Goal: Complete application form: Complete application form

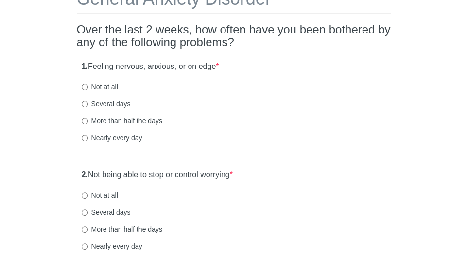
scroll to position [76, 0]
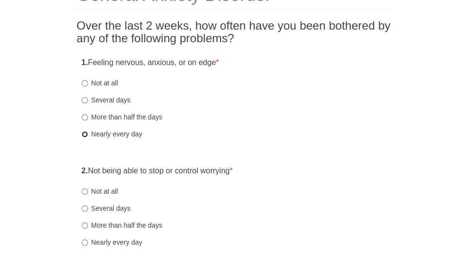
click at [86, 134] on input "Nearly every day" at bounding box center [85, 134] width 6 height 6
radio input "true"
click at [83, 97] on input "Several days" at bounding box center [85, 100] width 6 height 6
radio input "true"
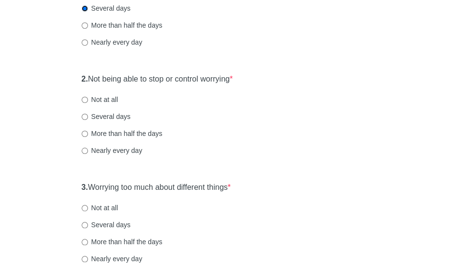
scroll to position [177, 0]
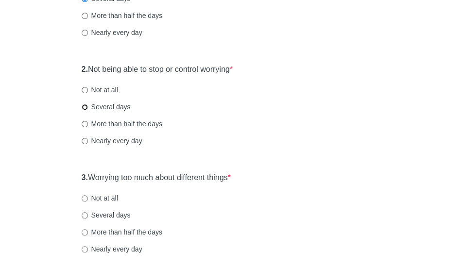
click at [86, 107] on input "Several days" at bounding box center [85, 107] width 6 height 6
radio input "true"
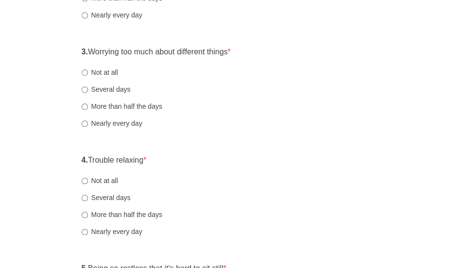
scroll to position [308, 0]
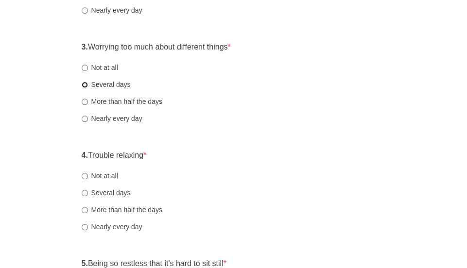
click at [82, 84] on input "Several days" at bounding box center [85, 85] width 6 height 6
radio input "true"
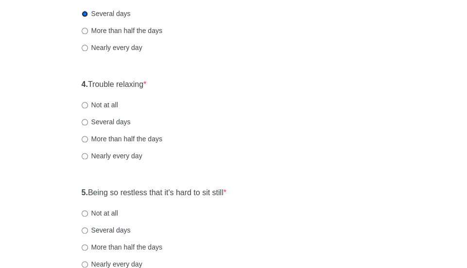
scroll to position [384, 0]
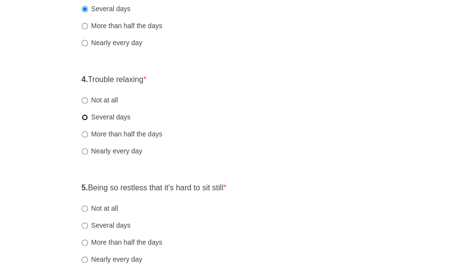
click at [85, 116] on input "Several days" at bounding box center [85, 117] width 6 height 6
radio input "true"
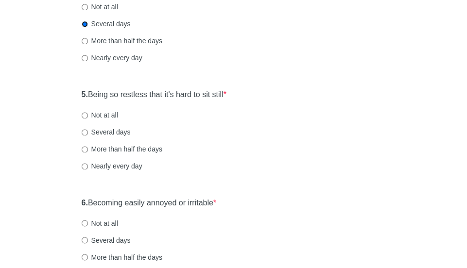
scroll to position [481, 0]
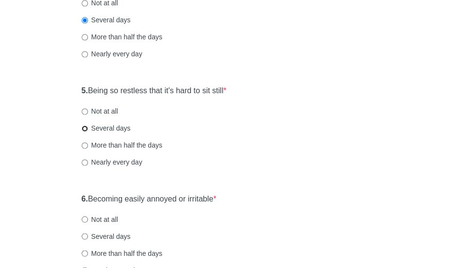
click at [85, 126] on input "Several days" at bounding box center [85, 128] width 6 height 6
radio input "true"
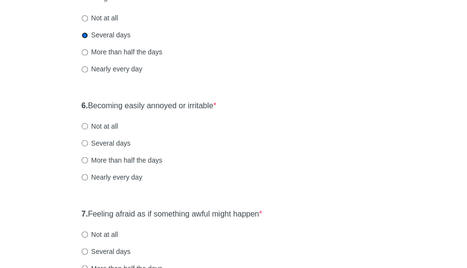
scroll to position [576, 0]
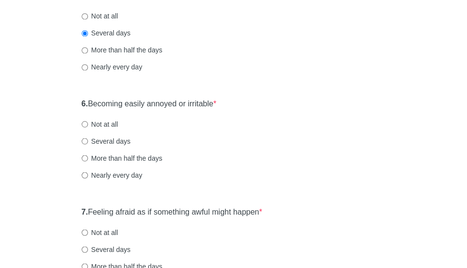
click at [85, 162] on label "More than half the days" at bounding box center [122, 158] width 81 height 10
click at [85, 161] on input "More than half the days" at bounding box center [85, 158] width 6 height 6
radio input "true"
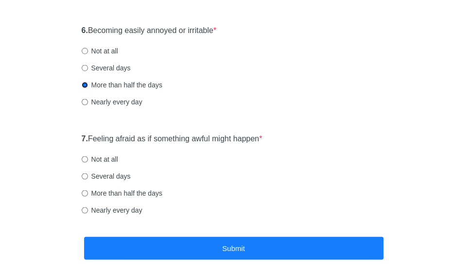
scroll to position [660, 0]
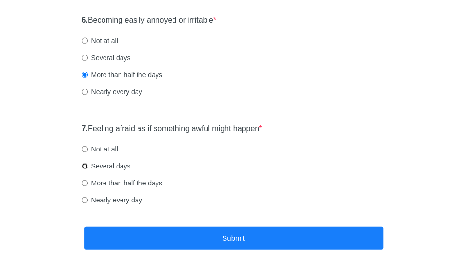
click at [86, 167] on input "Several days" at bounding box center [85, 166] width 6 height 6
radio input "true"
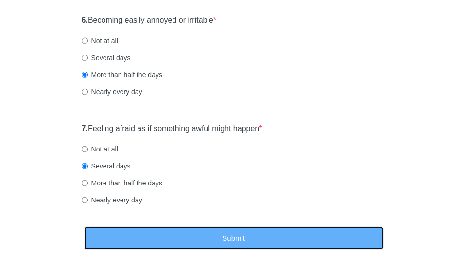
click at [161, 239] on button "Submit" at bounding box center [233, 237] width 299 height 23
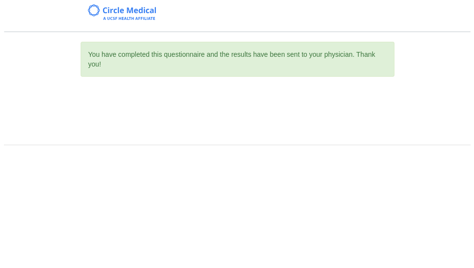
scroll to position [0, 0]
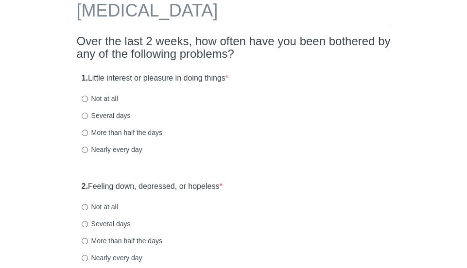
scroll to position [62, 0]
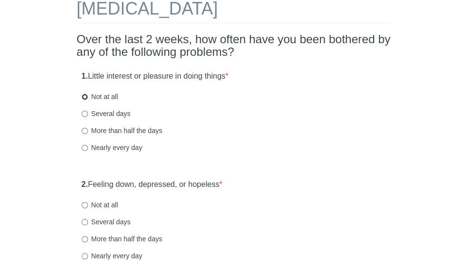
click at [85, 97] on input "Not at all" at bounding box center [85, 97] width 6 height 6
radio input "true"
click at [85, 206] on input "Not at all" at bounding box center [85, 205] width 6 height 6
radio input "true"
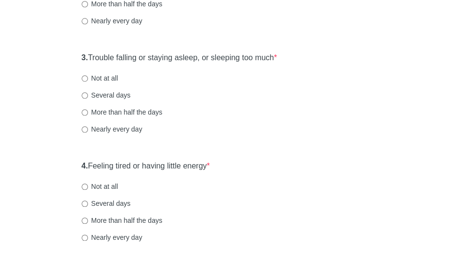
scroll to position [308, 0]
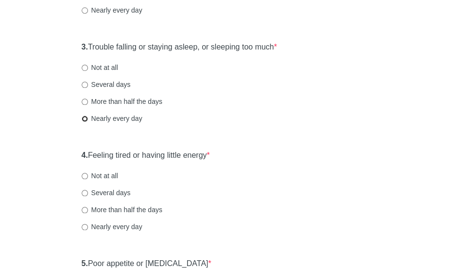
click at [84, 121] on input "Nearly every day" at bounding box center [85, 119] width 6 height 6
radio input "true"
click at [86, 86] on input "Several days" at bounding box center [85, 85] width 6 height 6
radio input "true"
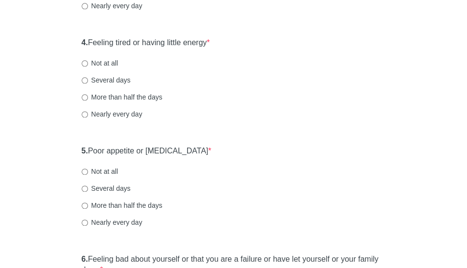
scroll to position [423, 0]
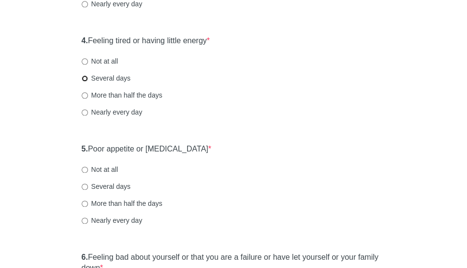
click at [87, 77] on input "Several days" at bounding box center [85, 78] width 6 height 6
radio input "true"
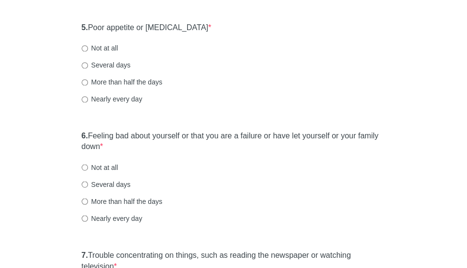
scroll to position [546, 0]
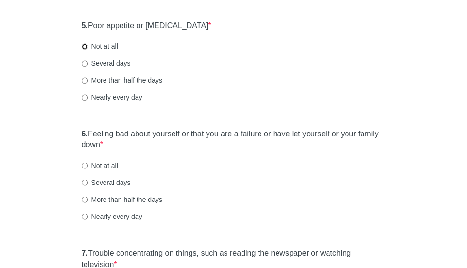
click at [85, 45] on input "Not at all" at bounding box center [85, 46] width 6 height 6
radio input "true"
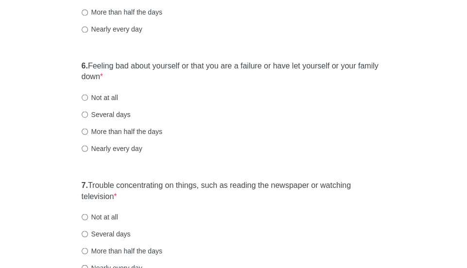
scroll to position [619, 0]
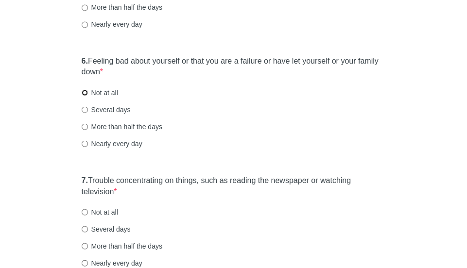
click at [86, 92] on input "Not at all" at bounding box center [85, 92] width 6 height 6
radio input "true"
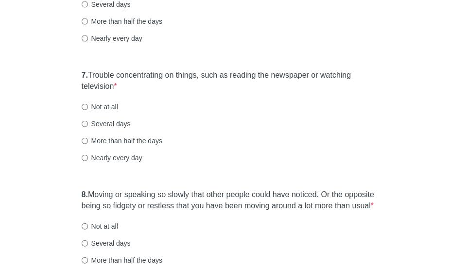
scroll to position [757, 0]
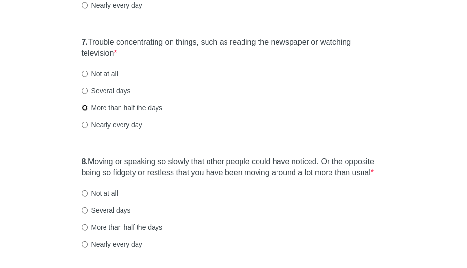
click at [84, 108] on input "More than half the days" at bounding box center [85, 108] width 6 height 6
radio input "true"
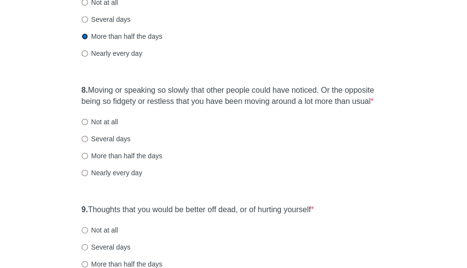
scroll to position [832, 0]
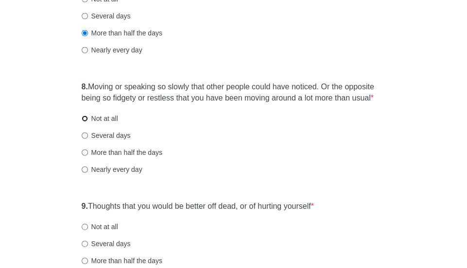
click at [84, 117] on input "Not at all" at bounding box center [85, 119] width 6 height 6
radio input "true"
click at [86, 227] on input "Not at all" at bounding box center [85, 227] width 6 height 6
radio input "true"
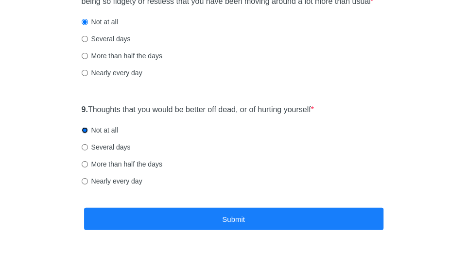
scroll to position [930, 0]
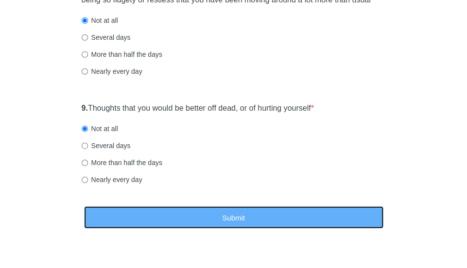
click at [285, 217] on button "Submit" at bounding box center [233, 218] width 299 height 23
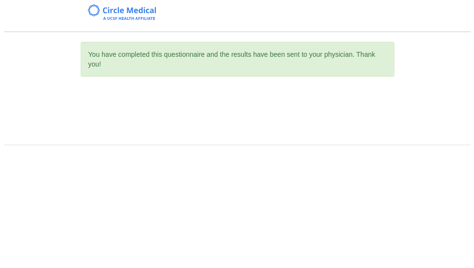
scroll to position [0, 0]
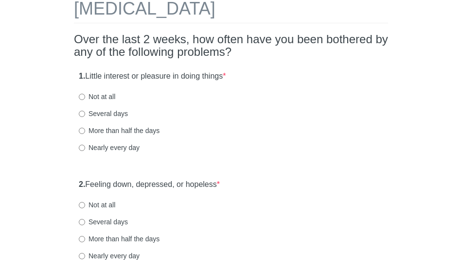
scroll to position [65, 0]
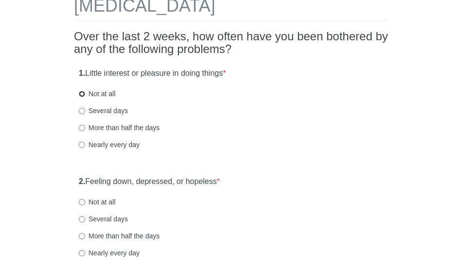
click at [83, 93] on input "Not at all" at bounding box center [82, 94] width 6 height 6
radio input "true"
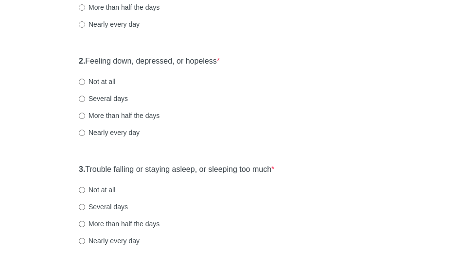
scroll to position [189, 0]
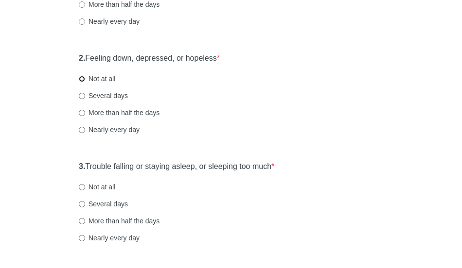
click at [84, 77] on input "Not at all" at bounding box center [82, 79] width 6 height 6
radio input "true"
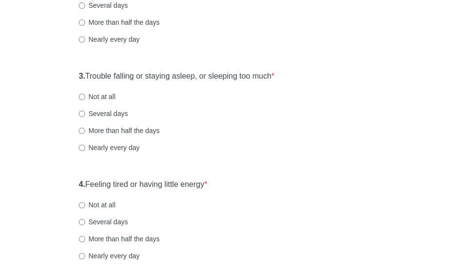
scroll to position [284, 0]
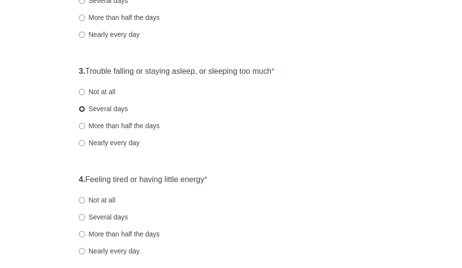
click at [83, 110] on input "Several days" at bounding box center [82, 109] width 6 height 6
radio input "true"
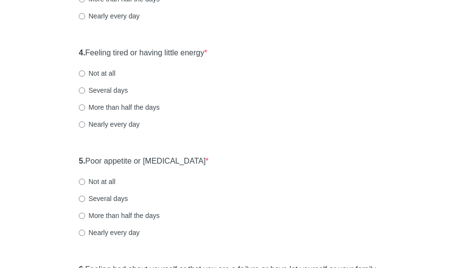
scroll to position [445, 0]
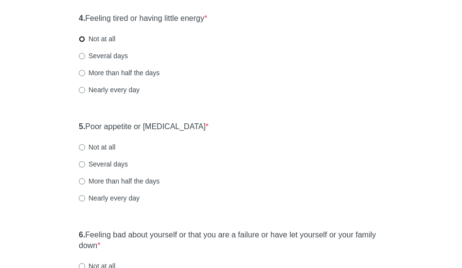
click at [84, 39] on input "Not at all" at bounding box center [82, 39] width 6 height 6
radio input "true"
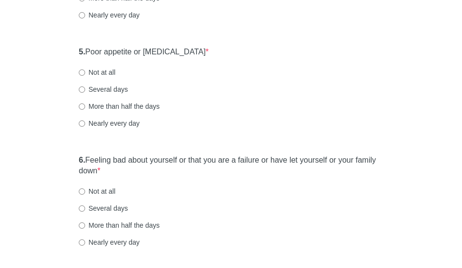
scroll to position [523, 0]
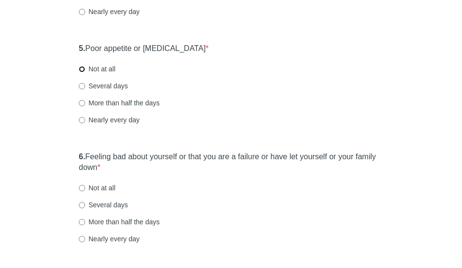
click at [83, 69] on input "Not at all" at bounding box center [82, 69] width 6 height 6
radio input "true"
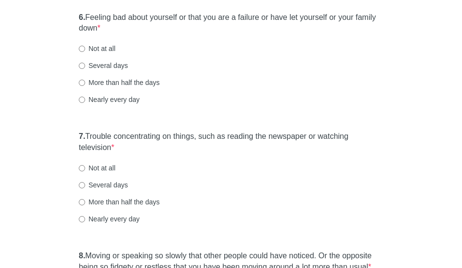
scroll to position [667, 0]
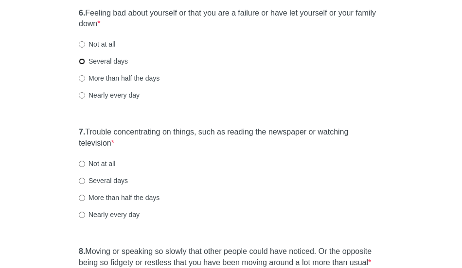
click at [81, 62] on input "Several days" at bounding box center [82, 61] width 6 height 6
radio input "true"
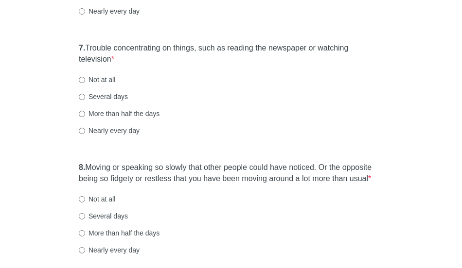
scroll to position [762, 0]
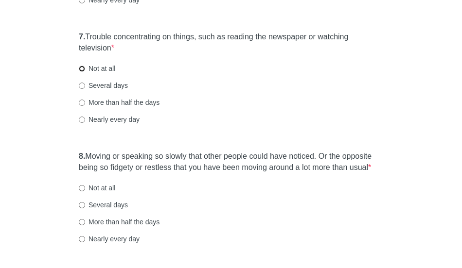
click at [82, 69] on input "Not at all" at bounding box center [82, 69] width 6 height 6
radio input "true"
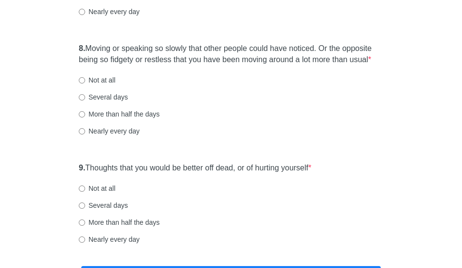
scroll to position [875, 0]
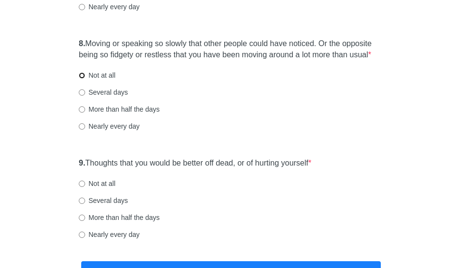
click at [81, 75] on input "Not at all" at bounding box center [82, 75] width 6 height 6
radio input "true"
click at [80, 184] on input "Not at all" at bounding box center [82, 184] width 6 height 6
radio input "true"
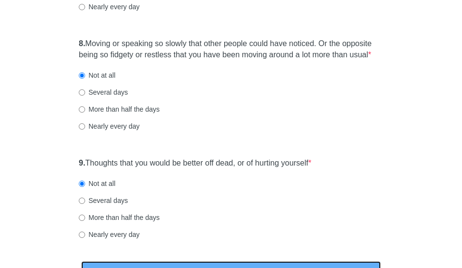
click at [218, 264] on button "Submit" at bounding box center [230, 272] width 299 height 23
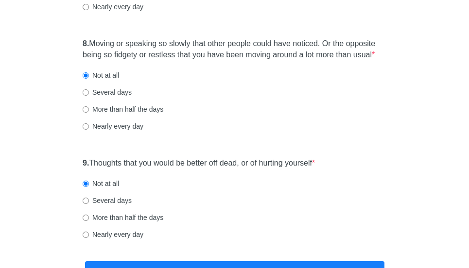
scroll to position [0, 0]
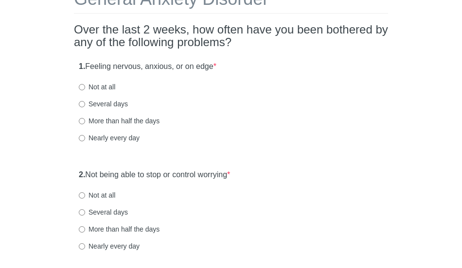
scroll to position [90, 0]
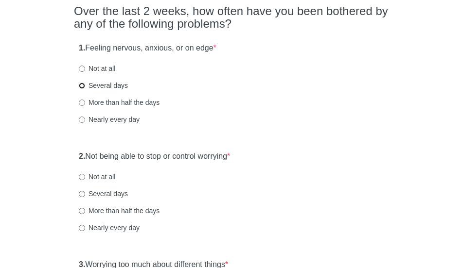
click at [83, 86] on input "Several days" at bounding box center [82, 86] width 6 height 6
radio input "true"
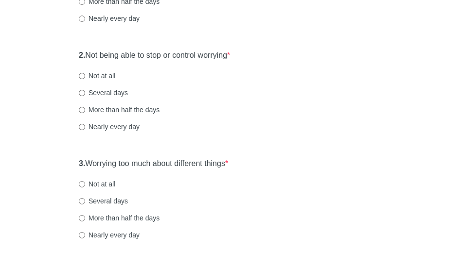
scroll to position [201, 0]
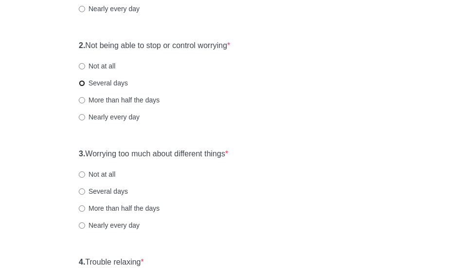
click at [84, 84] on input "Several days" at bounding box center [82, 83] width 6 height 6
radio input "true"
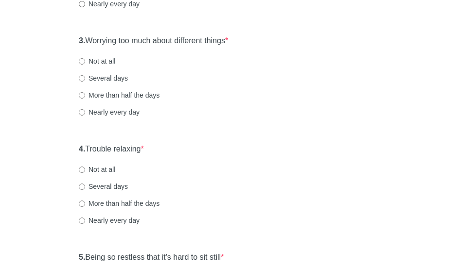
scroll to position [316, 0]
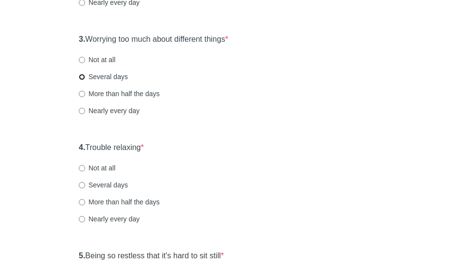
click at [81, 75] on input "Several days" at bounding box center [82, 77] width 6 height 6
radio input "true"
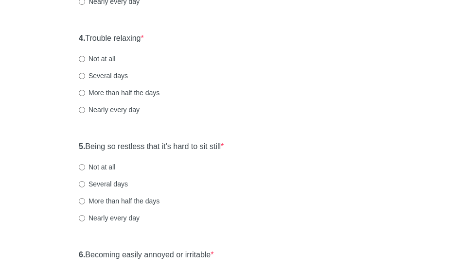
scroll to position [439, 0]
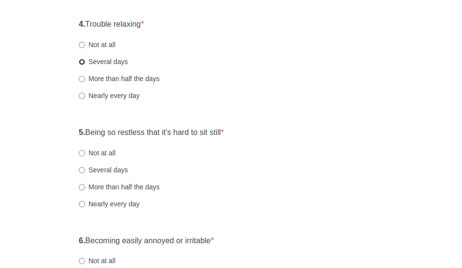
click at [82, 61] on input "Several days" at bounding box center [82, 62] width 6 height 6
radio input "true"
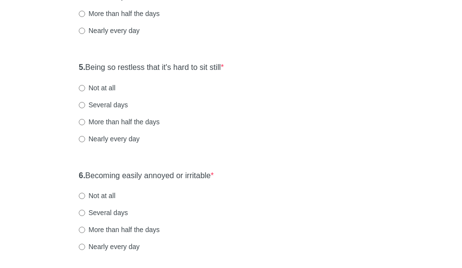
scroll to position [513, 0]
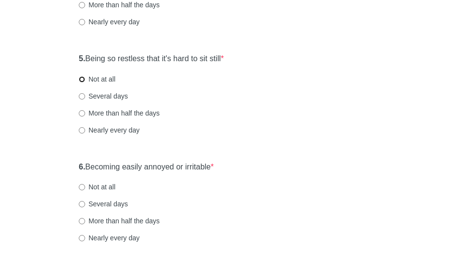
click at [80, 78] on input "Not at all" at bounding box center [82, 79] width 6 height 6
radio input "true"
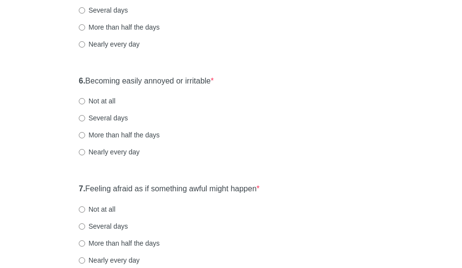
scroll to position [609, 0]
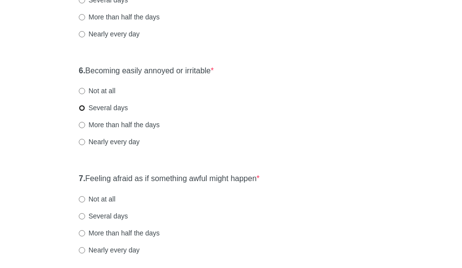
click at [80, 105] on input "Several days" at bounding box center [82, 108] width 6 height 6
radio input "true"
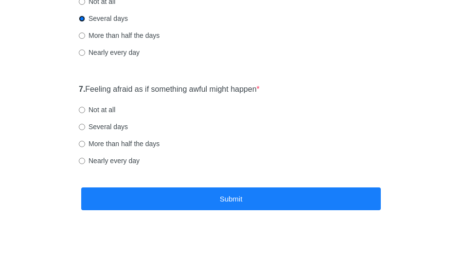
scroll to position [699, 0]
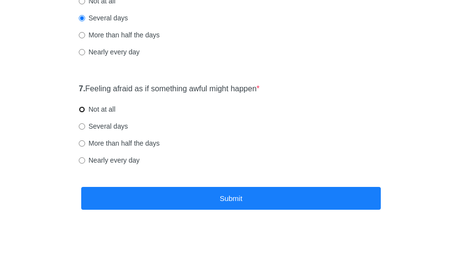
click at [81, 108] on input "Not at all" at bounding box center [82, 109] width 6 height 6
radio input "true"
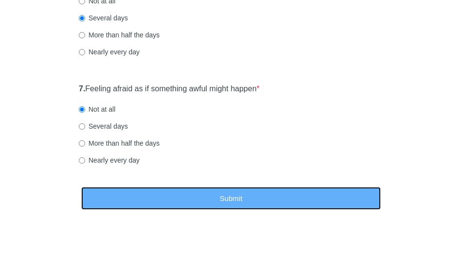
click at [260, 198] on button "Submit" at bounding box center [230, 198] width 299 height 23
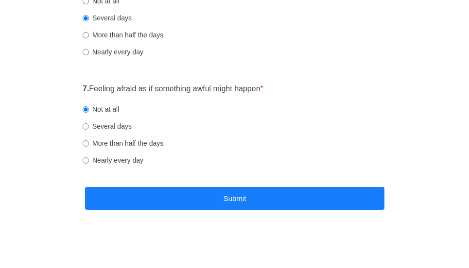
scroll to position [0, 0]
